Goal: Check status: Check status

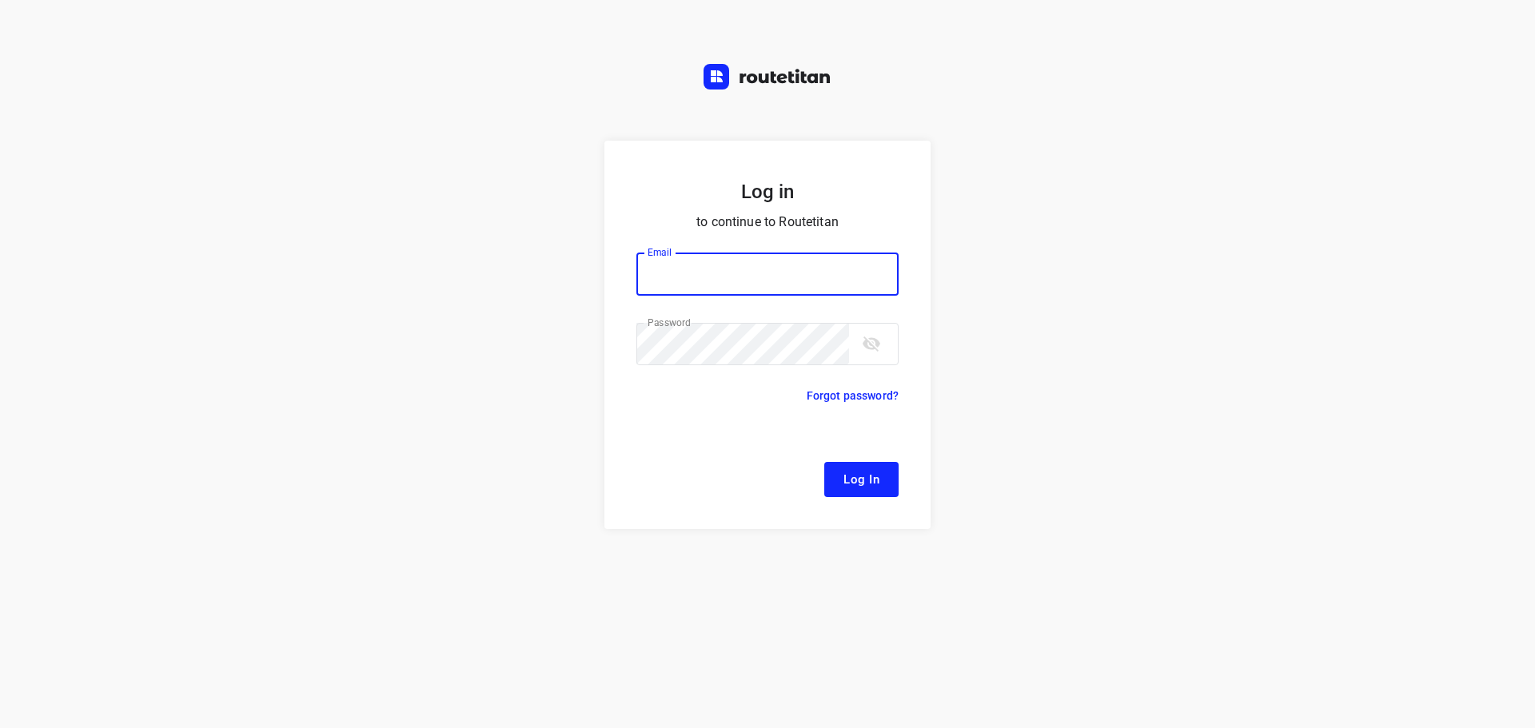
type input "[EMAIL_ADDRESS][DOMAIN_NAME]"
click at [840, 471] on button "Log In" at bounding box center [861, 479] width 74 height 35
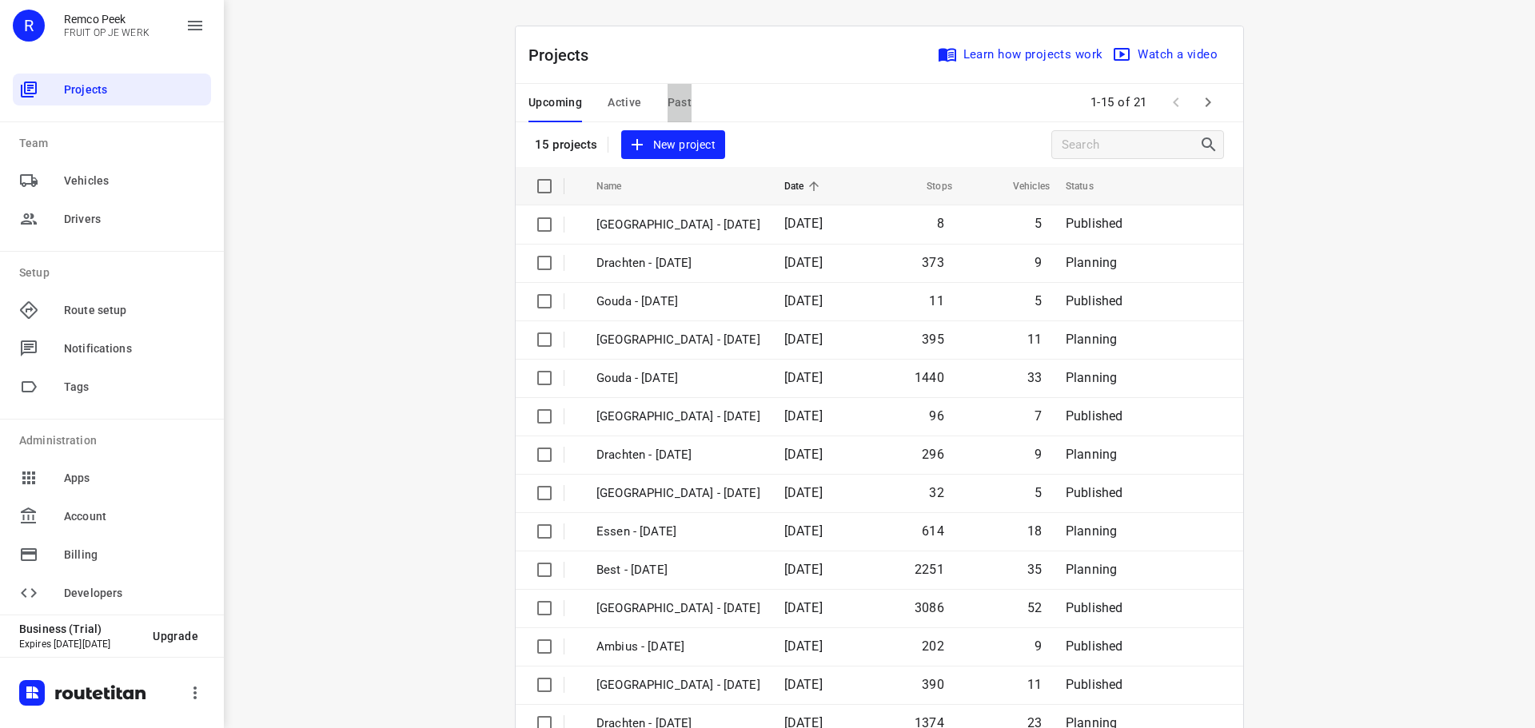
click at [676, 101] on span "Past" at bounding box center [680, 103] width 25 height 20
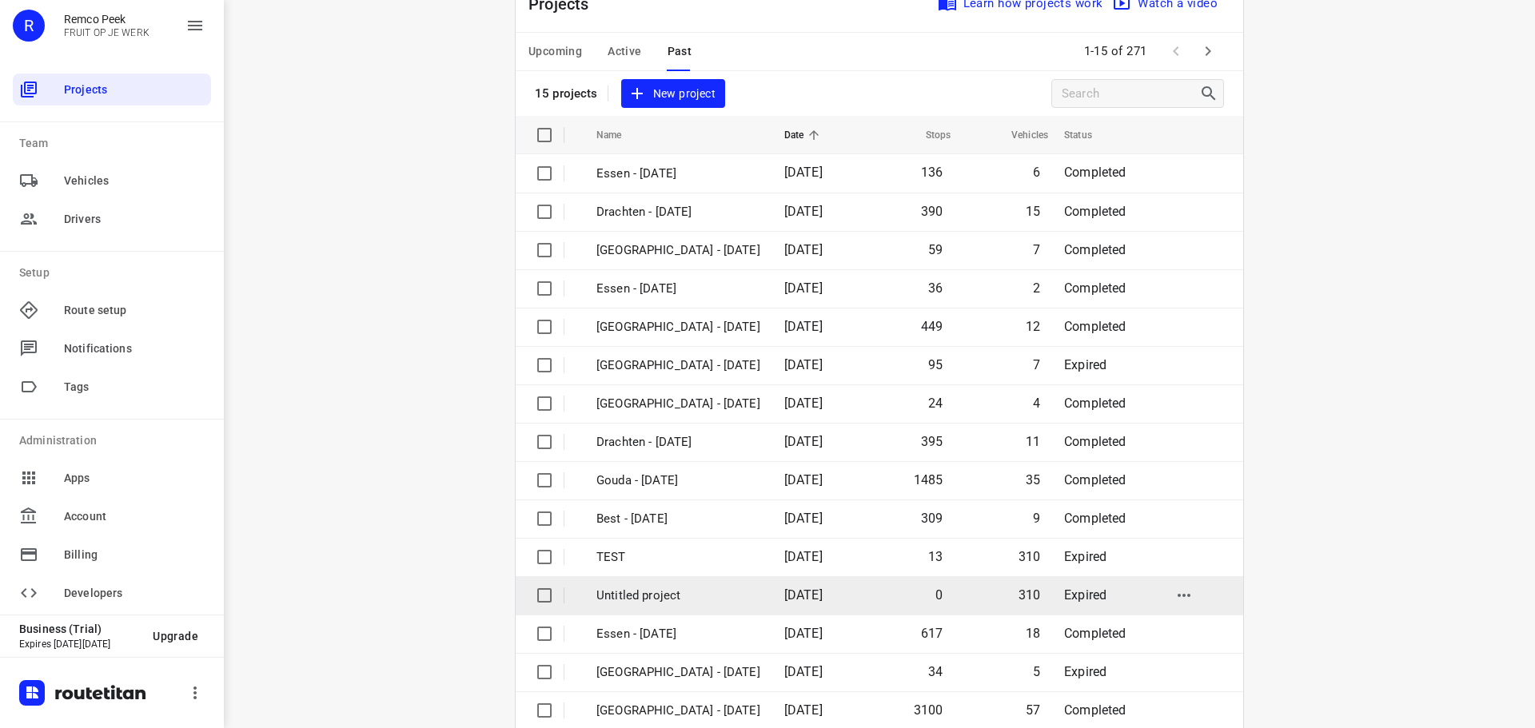
scroll to position [80, 0]
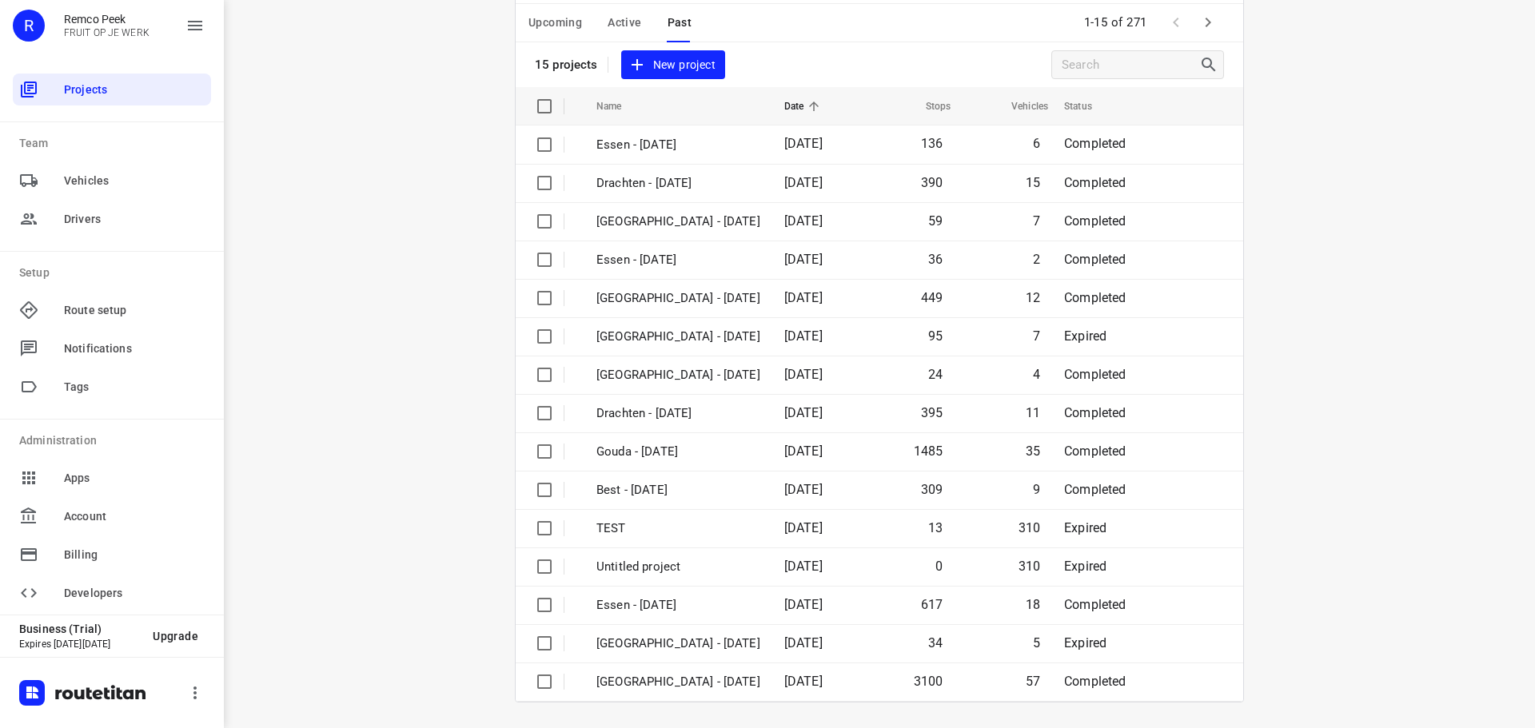
click at [1207, 9] on button "button" at bounding box center [1208, 22] width 32 height 32
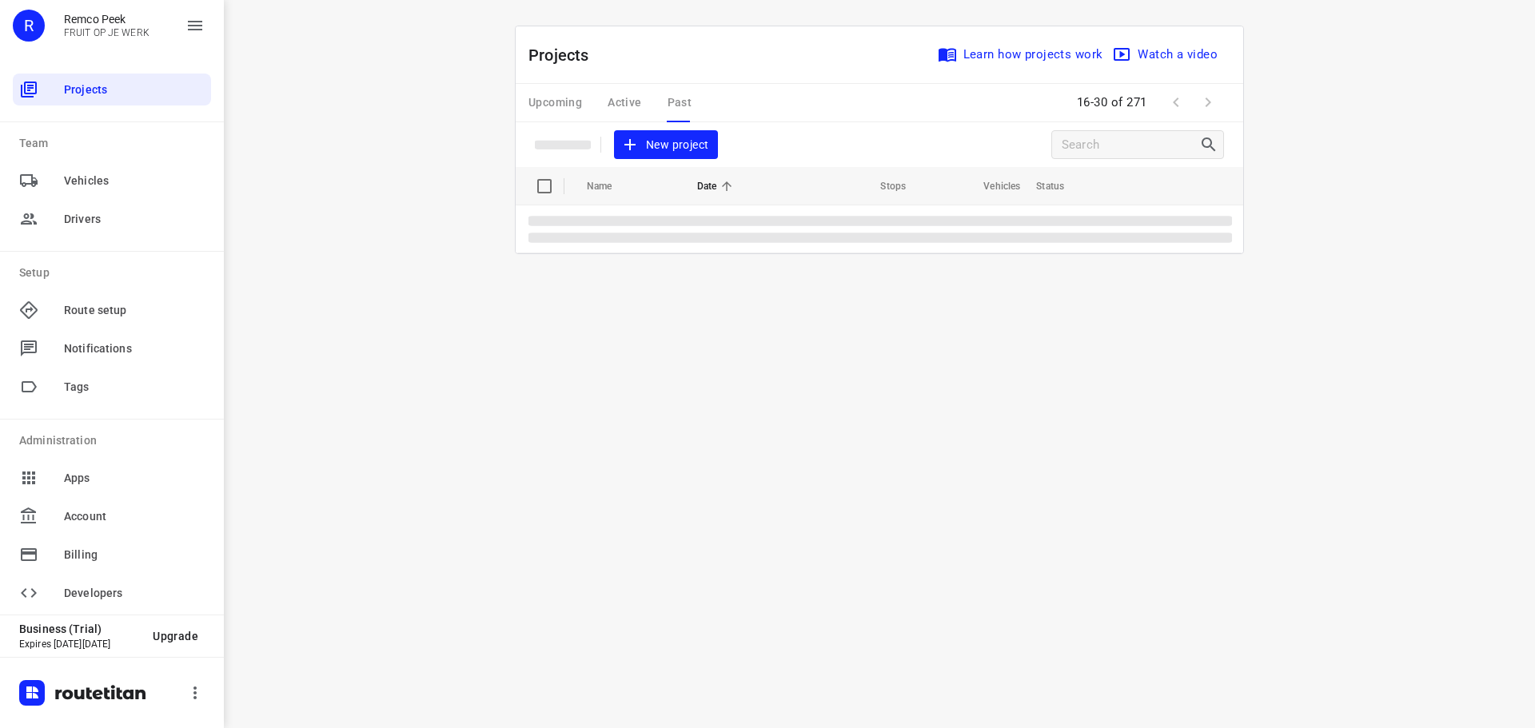
scroll to position [0, 0]
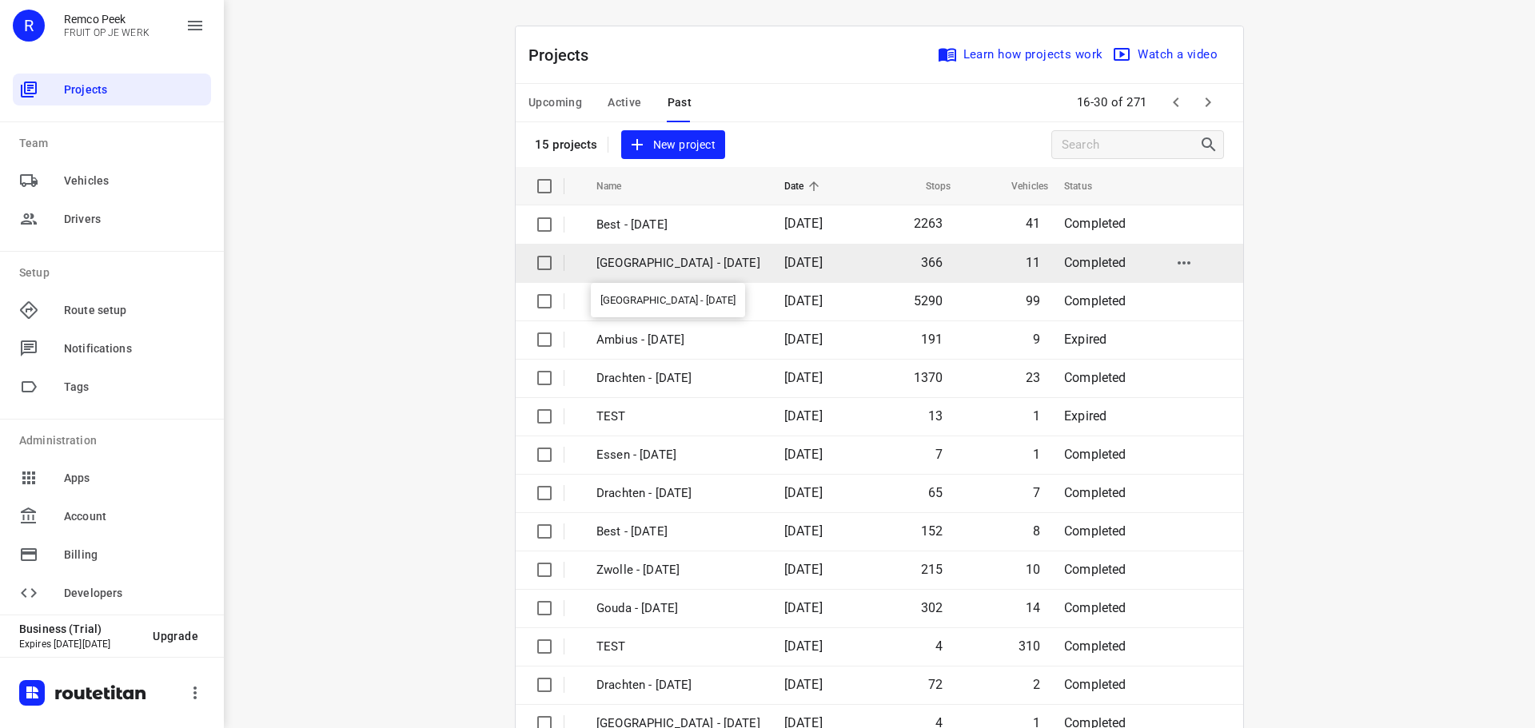
click at [657, 257] on p "[GEOGRAPHIC_DATA] - [DATE]" at bounding box center [679, 263] width 164 height 18
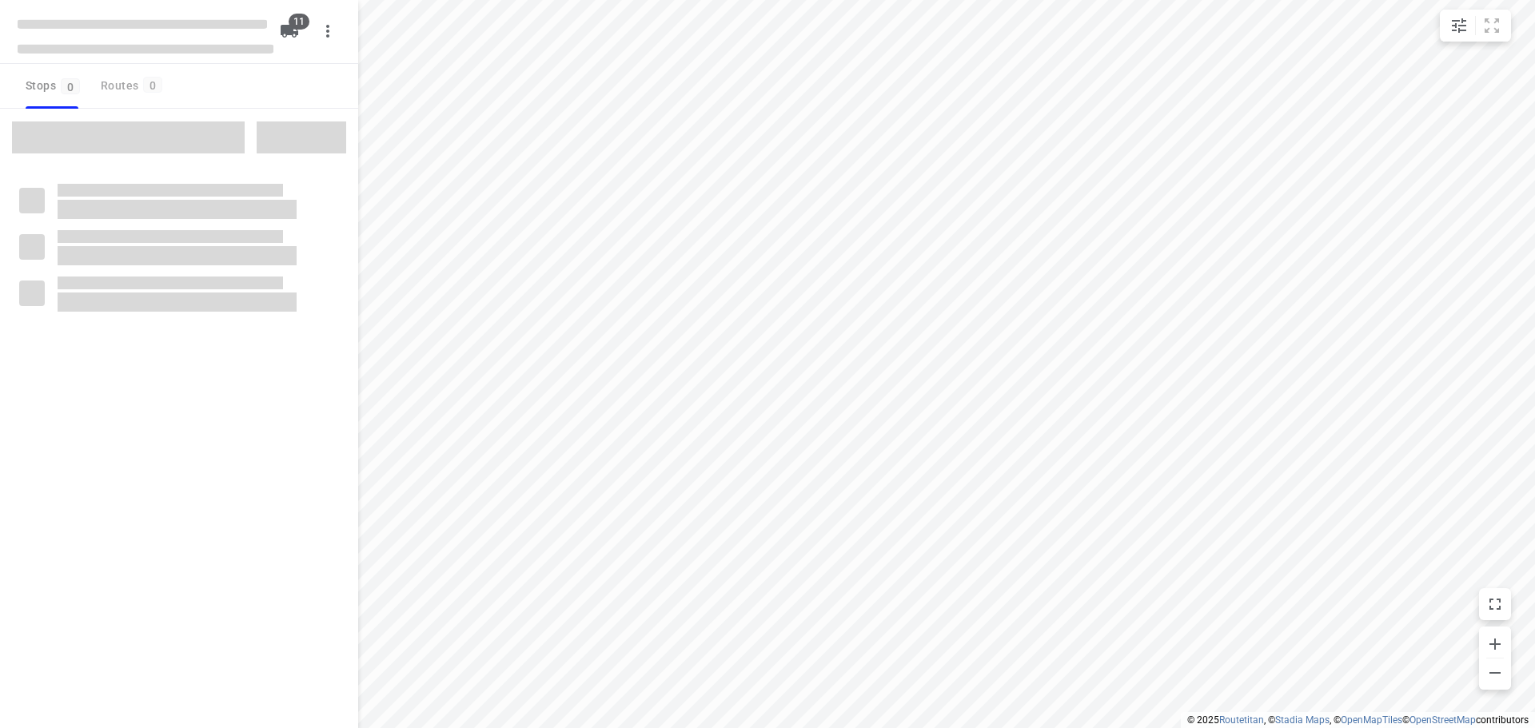
checkbox input "true"
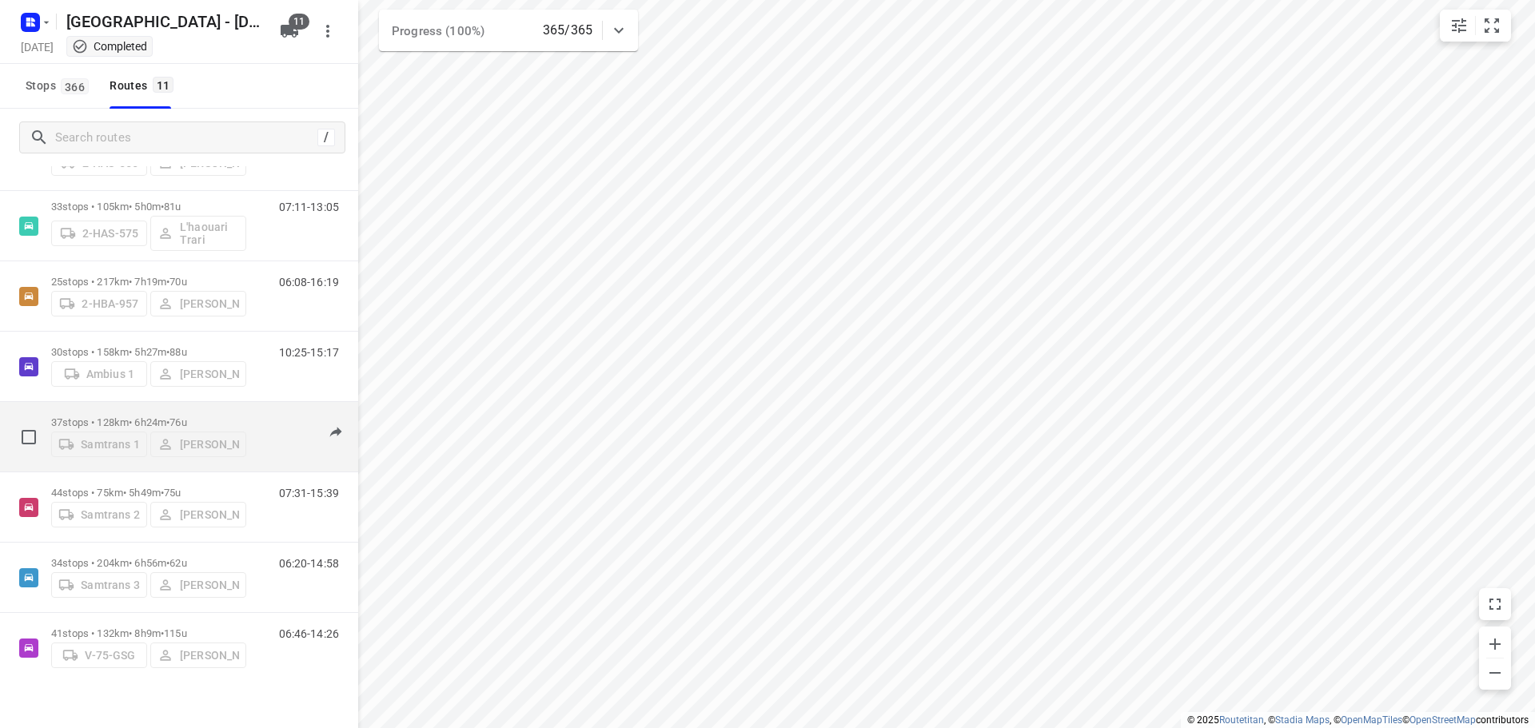
scroll to position [361, 0]
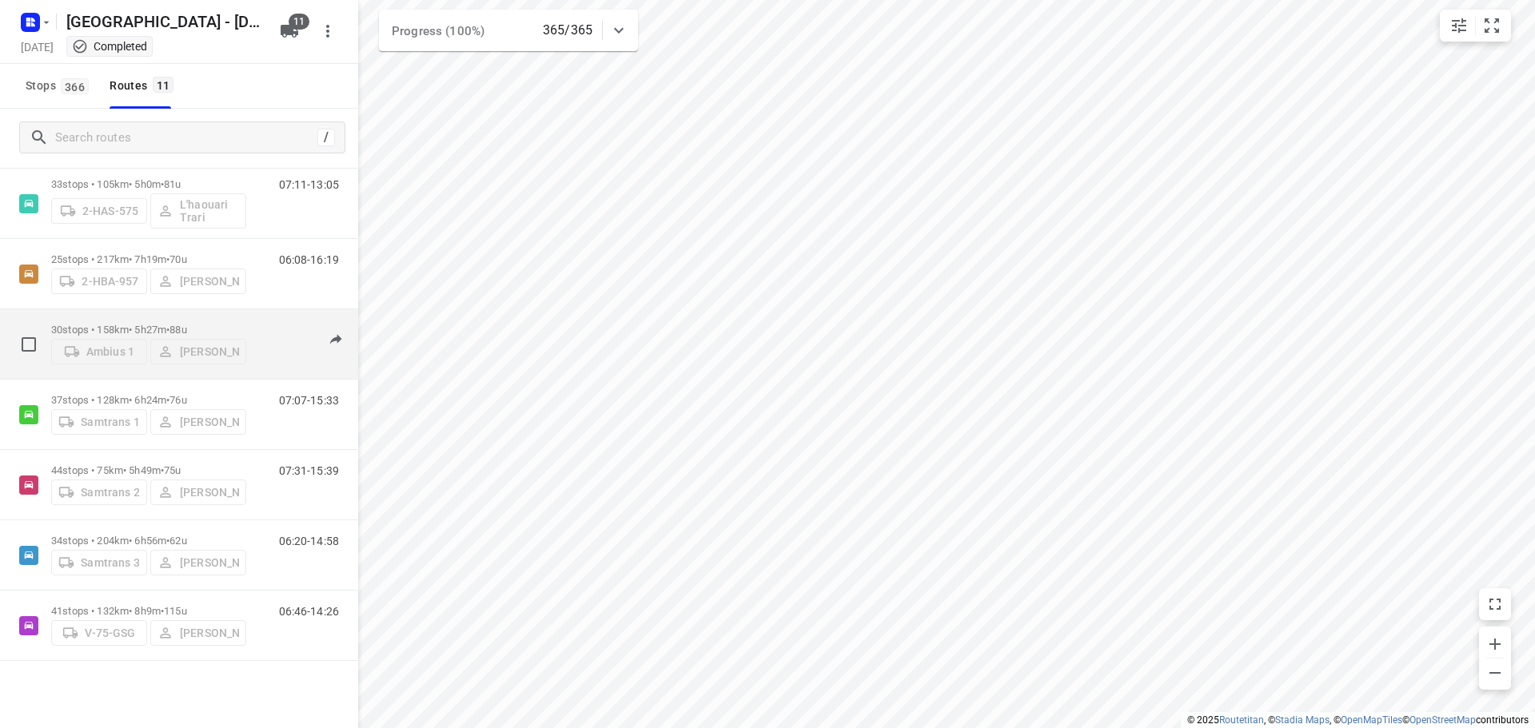
click at [146, 324] on p "30 stops • 158km • 5h27m • 88u" at bounding box center [148, 330] width 195 height 12
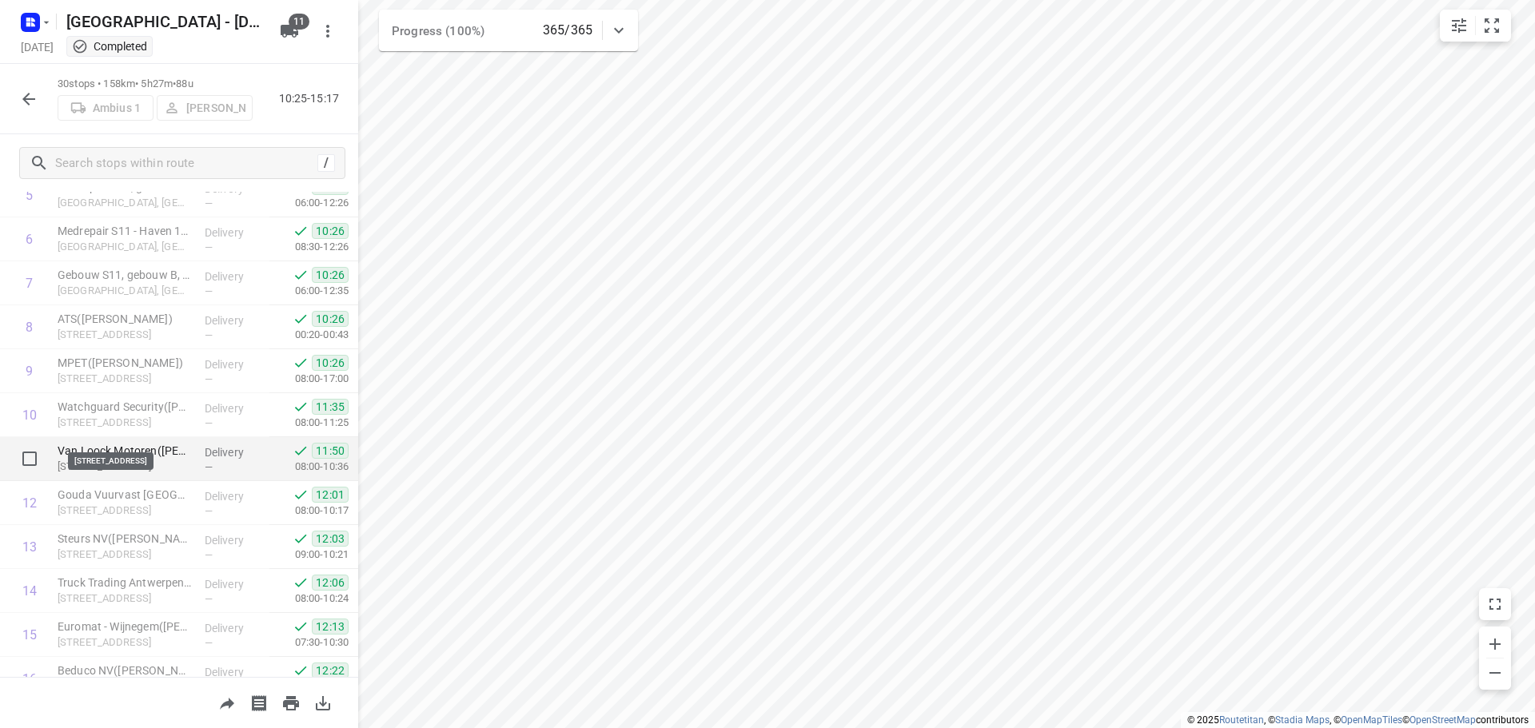
scroll to position [400, 0]
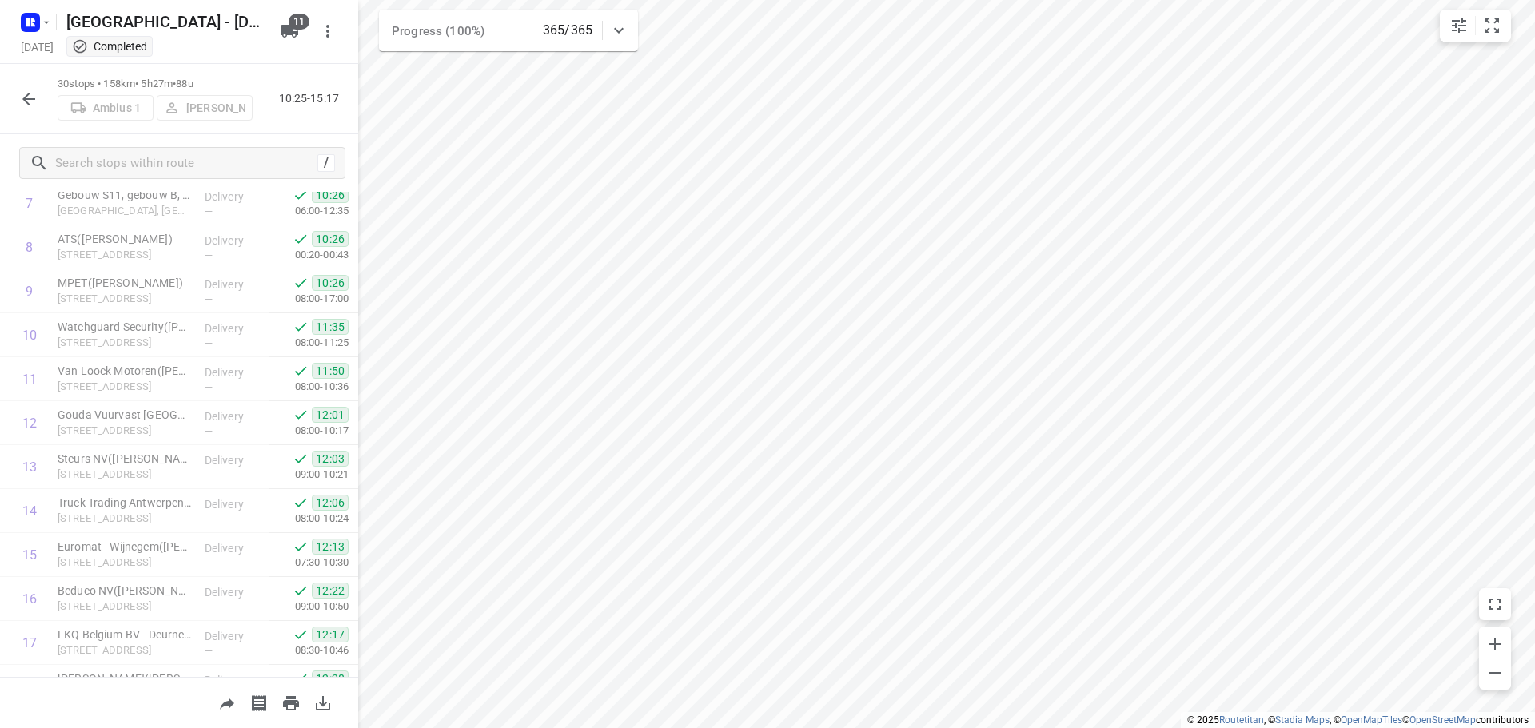
click at [24, 94] on icon "button" at bounding box center [28, 99] width 19 height 19
